Goal: Task Accomplishment & Management: Complete application form

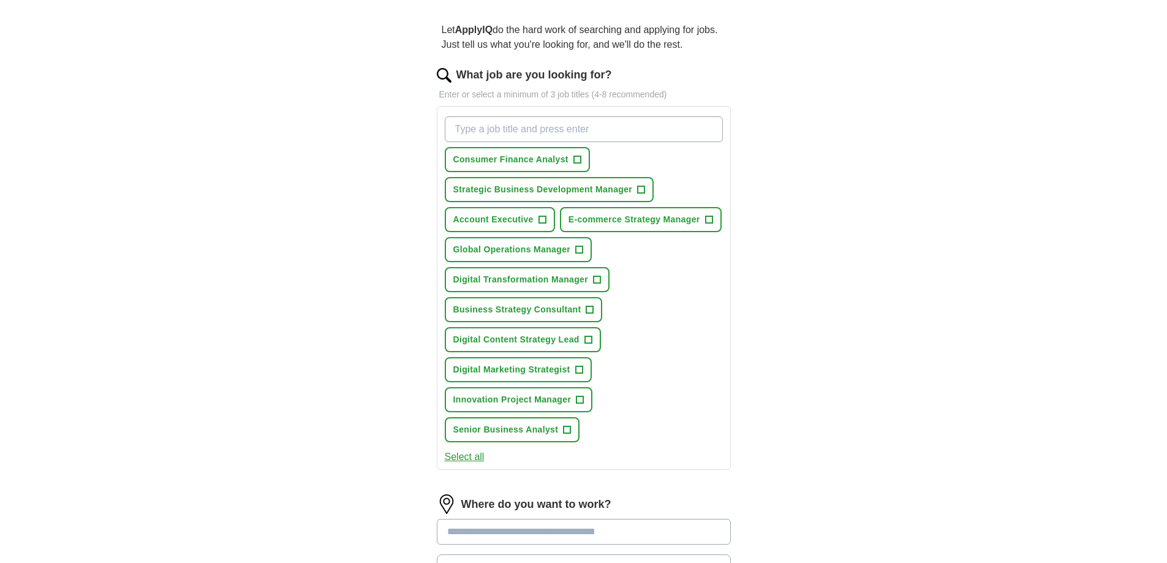
scroll to position [123, 0]
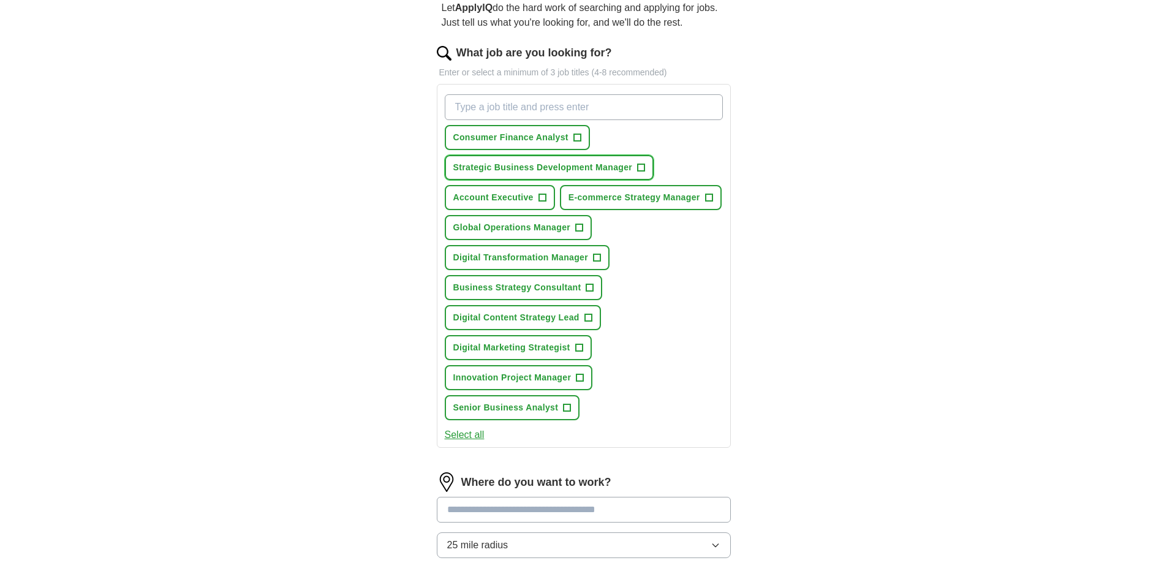
click at [639, 171] on span "+" at bounding box center [641, 168] width 7 height 10
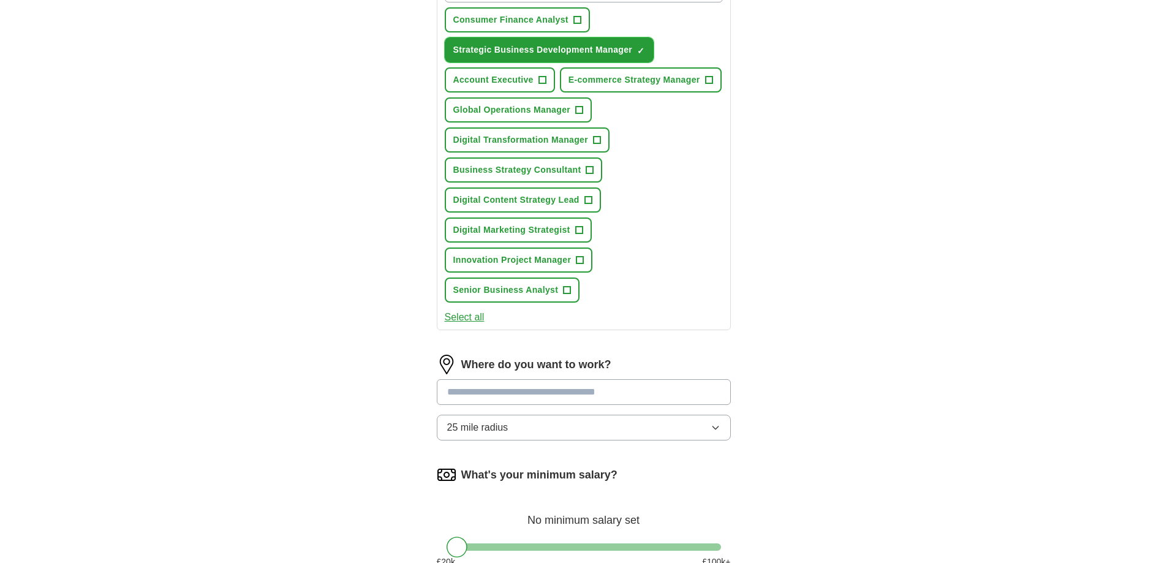
scroll to position [245, 0]
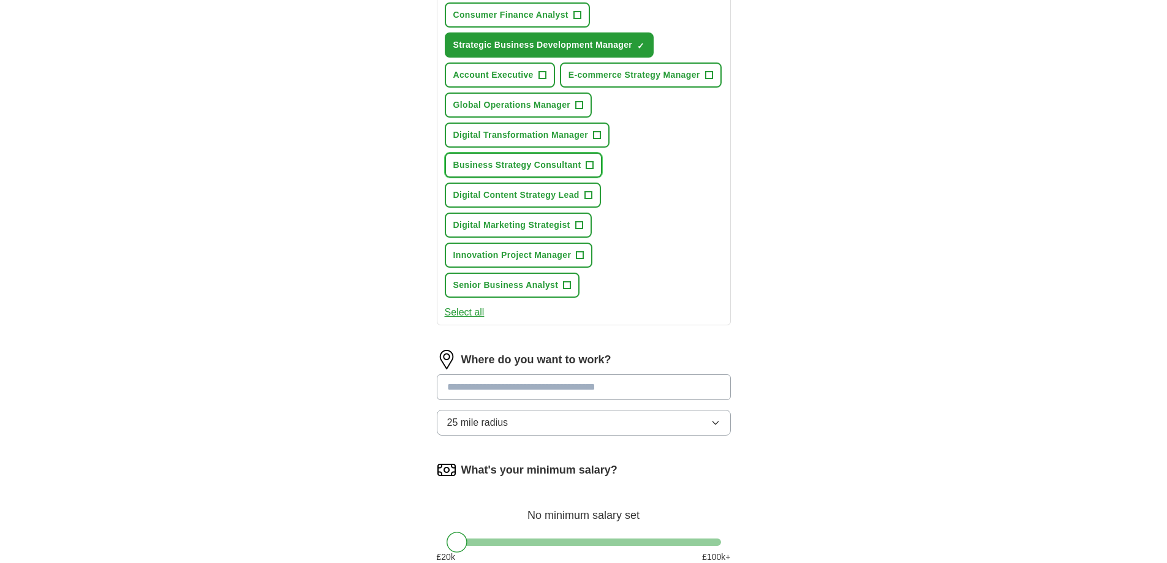
click at [589, 167] on span "+" at bounding box center [589, 166] width 7 height 10
click at [585, 255] on button "Innovation Project Manager +" at bounding box center [519, 255] width 148 height 25
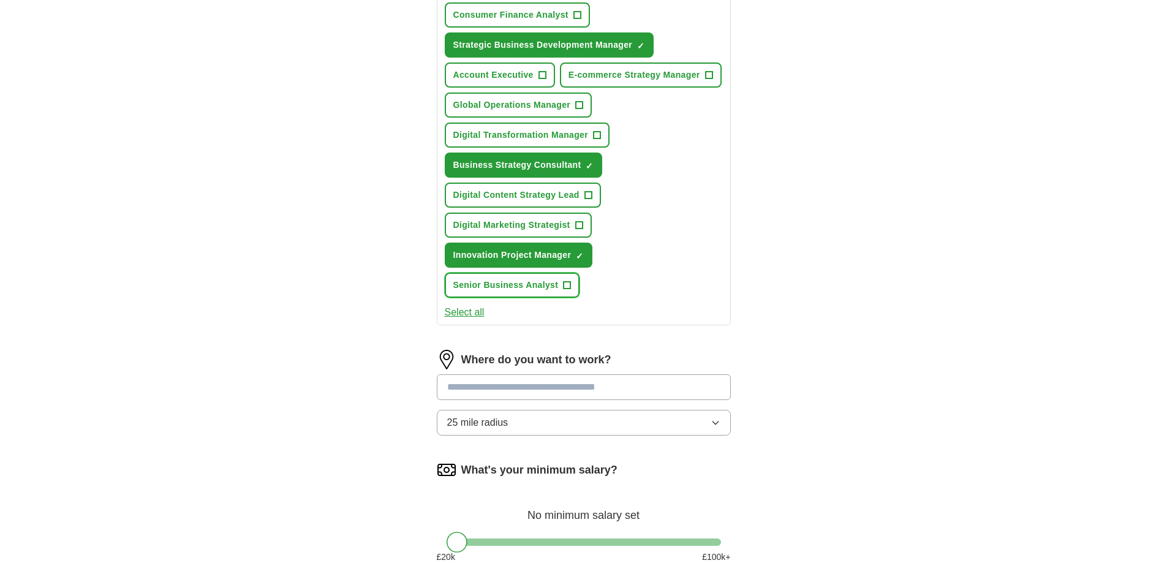
click at [572, 287] on button "Senior Business Analyst +" at bounding box center [512, 285] width 135 height 25
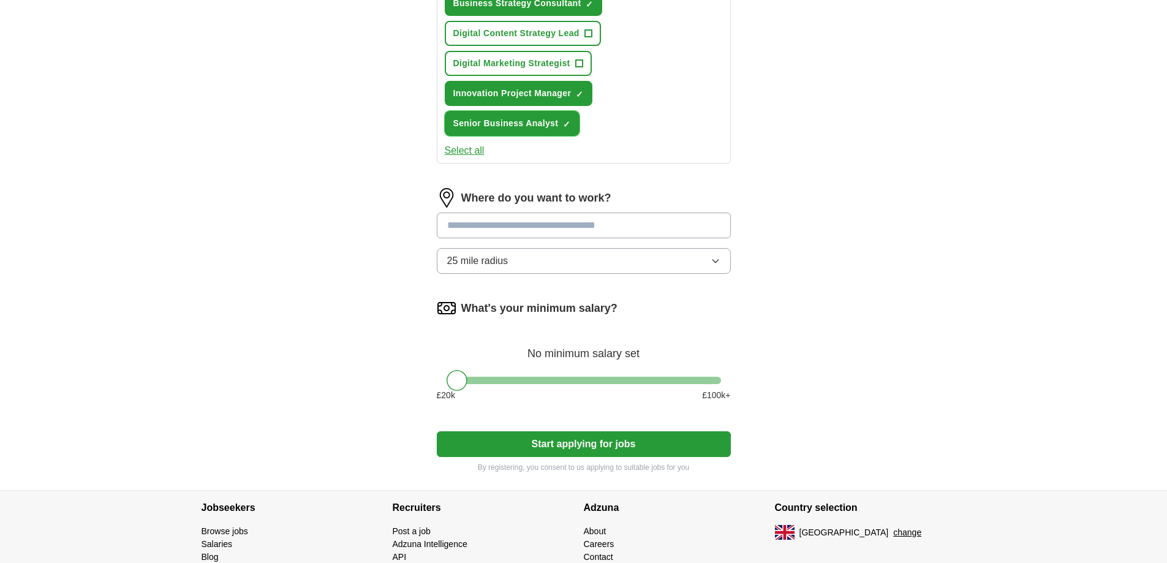
scroll to position [429, 0]
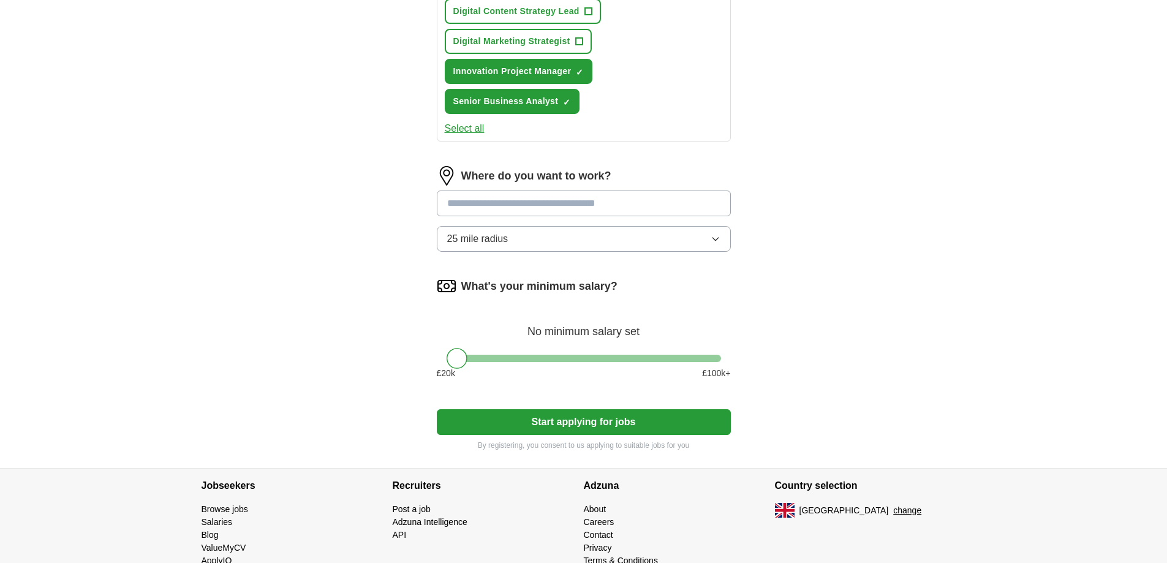
click at [634, 188] on div "Where do you want to work? 25 mile radius" at bounding box center [584, 214] width 294 height 96
click at [633, 194] on input at bounding box center [584, 204] width 294 height 26
click at [633, 194] on input "******" at bounding box center [584, 204] width 294 height 26
drag, startPoint x: 633, startPoint y: 194, endPoint x: 366, endPoint y: 177, distance: 268.3
click at [366, 177] on div "ApplyIQ Let ApplyIQ do the hard work of searching and applying for jobs. Just t…" at bounding box center [584, 38] width 784 height 859
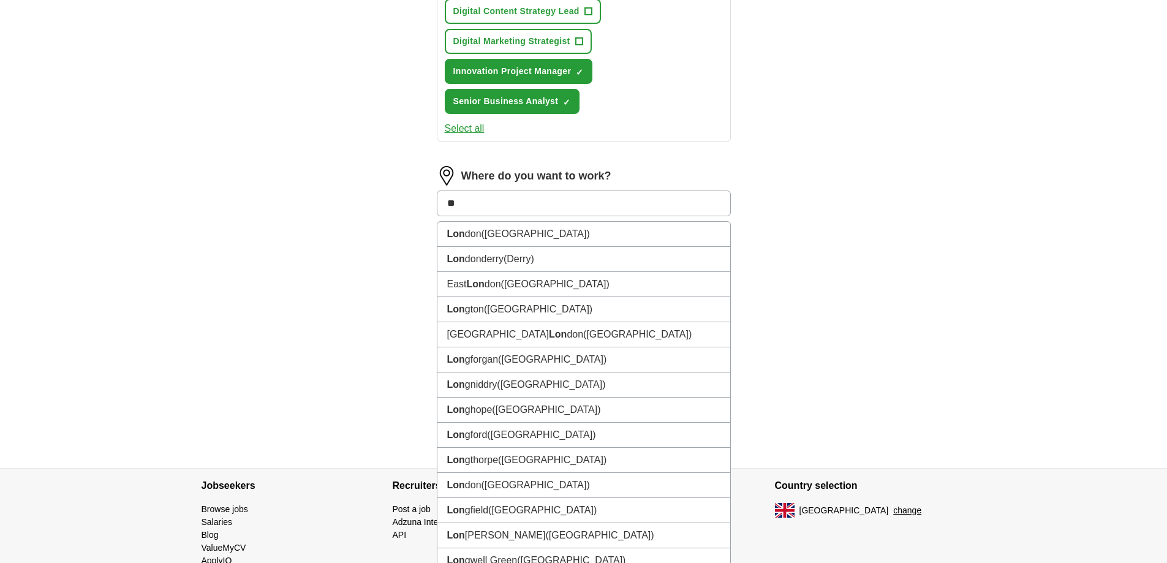
type input "*"
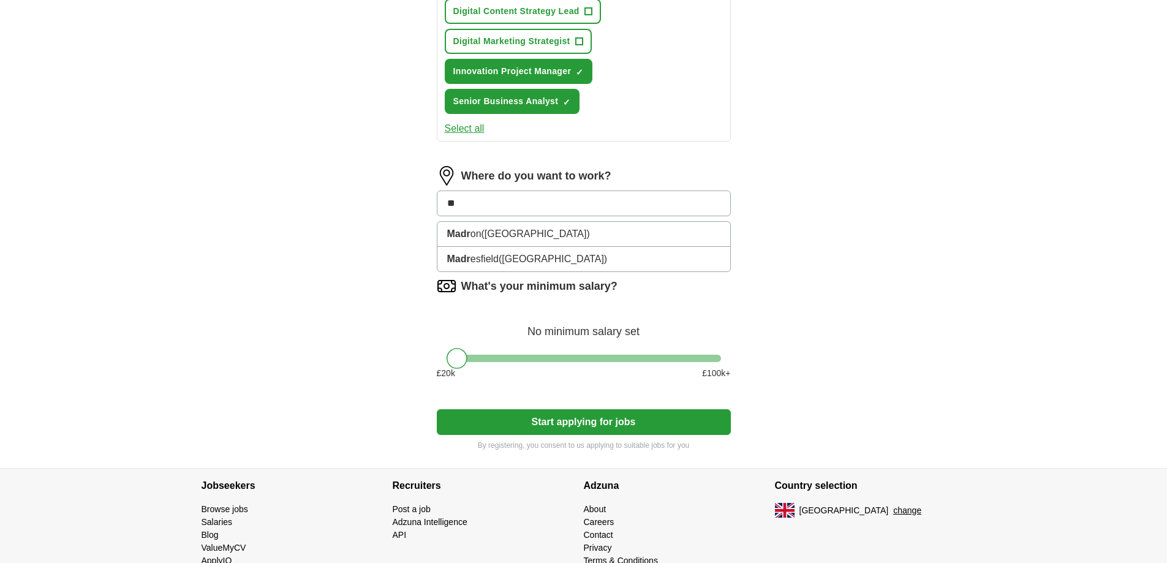
type input "*"
type input "***"
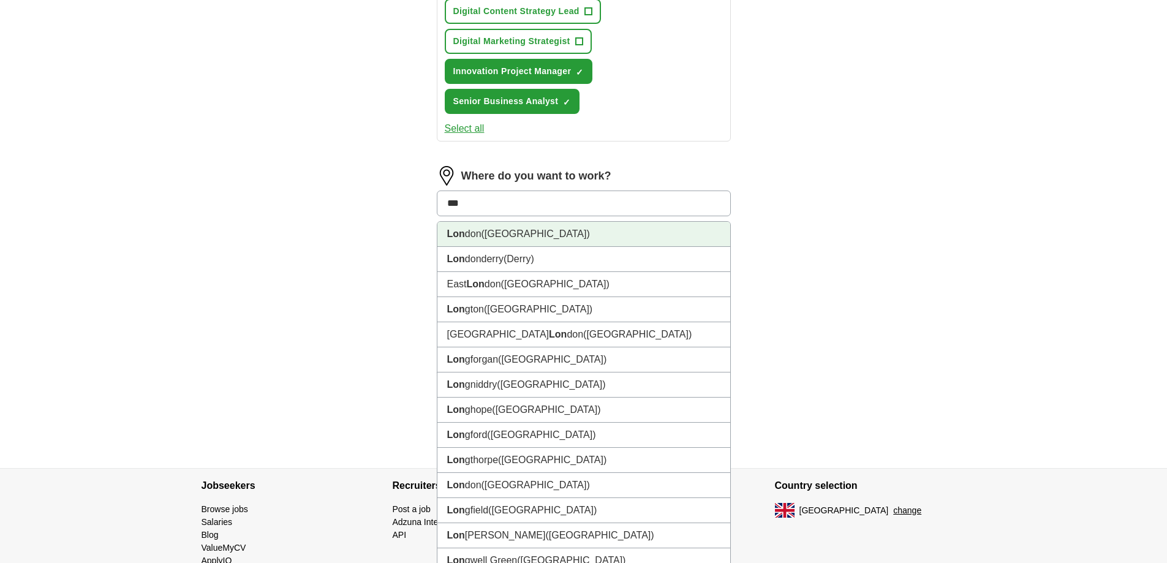
click at [465, 235] on li "Lon don ([GEOGRAPHIC_DATA])" at bounding box center [583, 234] width 293 height 25
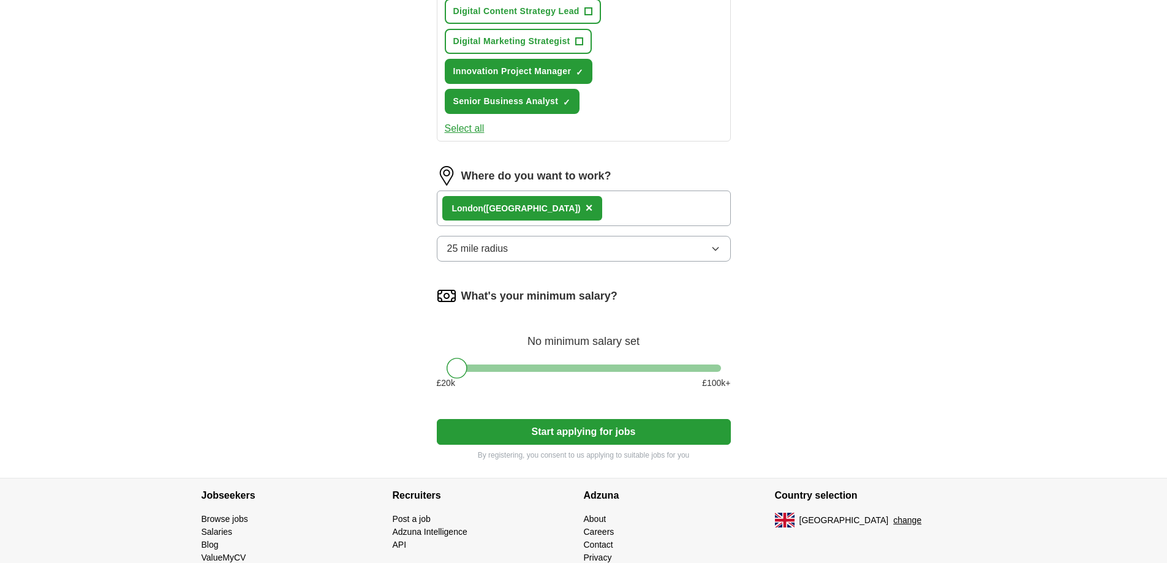
click at [485, 250] on span "25 mile radius" at bounding box center [477, 248] width 61 height 15
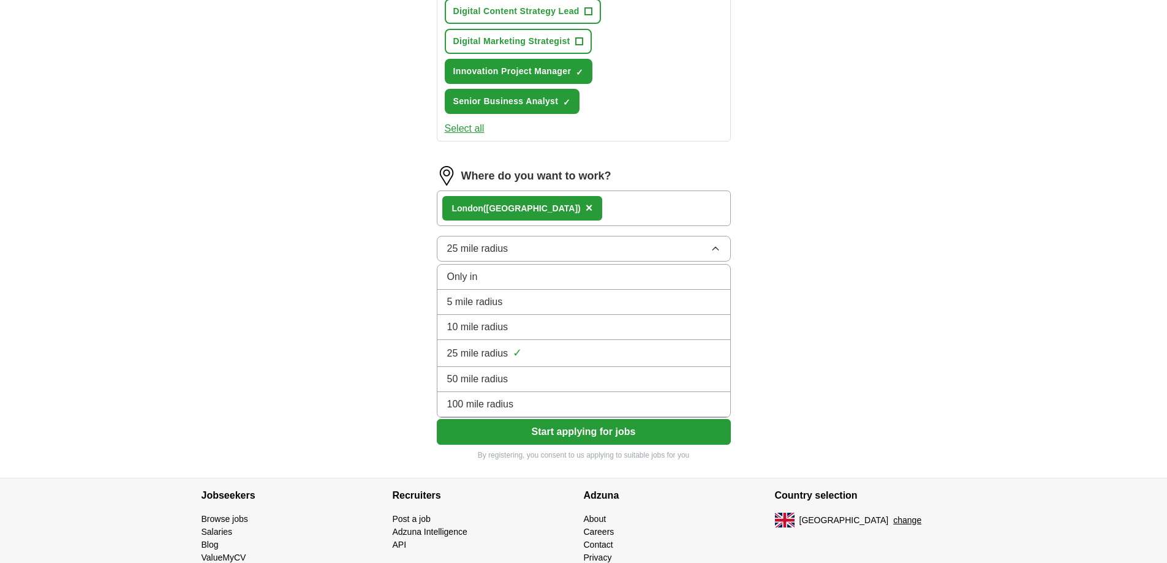
click at [485, 250] on span "25 mile radius" at bounding box center [477, 248] width 61 height 15
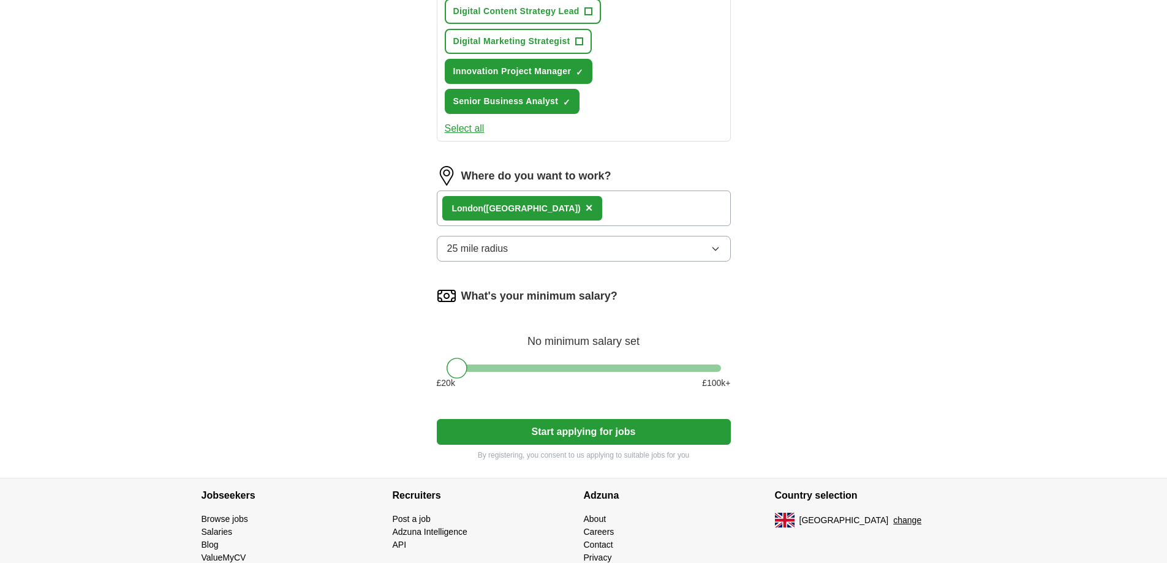
click at [518, 209] on div "Lon don ([GEOGRAPHIC_DATA]) ×" at bounding box center [522, 208] width 161 height 25
click at [586, 208] on span "×" at bounding box center [589, 207] width 7 height 13
